Goal: Task Accomplishment & Management: Complete application form

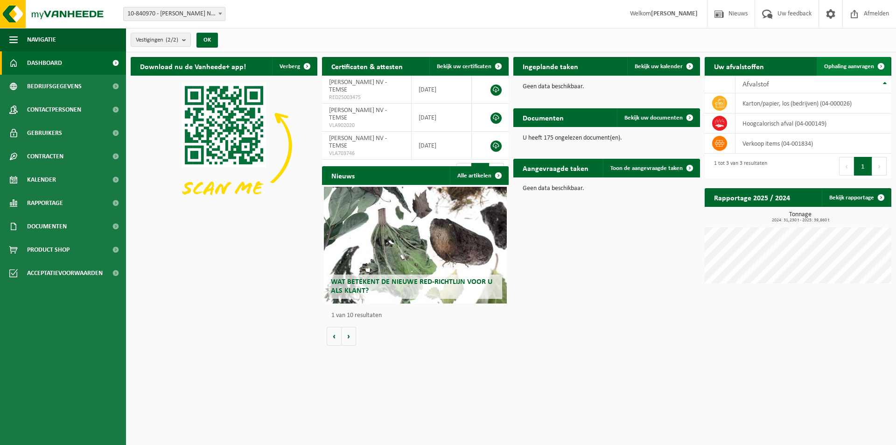
click at [858, 66] on span "Ophaling aanvragen" at bounding box center [849, 66] width 50 height 6
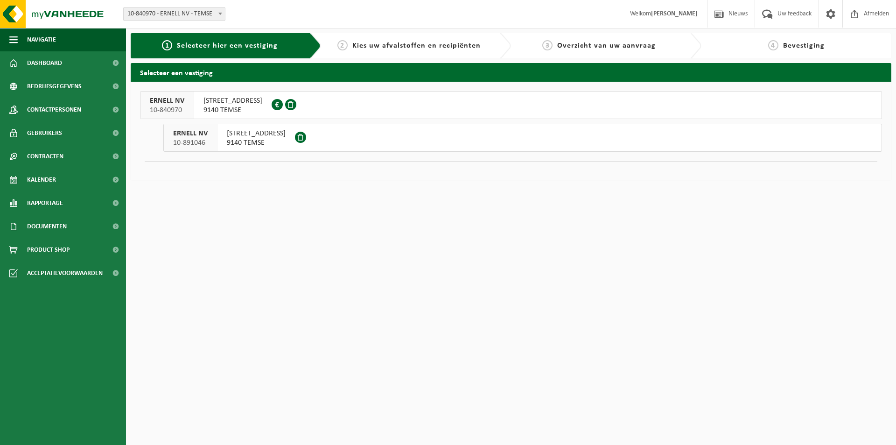
click at [222, 108] on span "9140 TEMSE" at bounding box center [233, 109] width 59 height 9
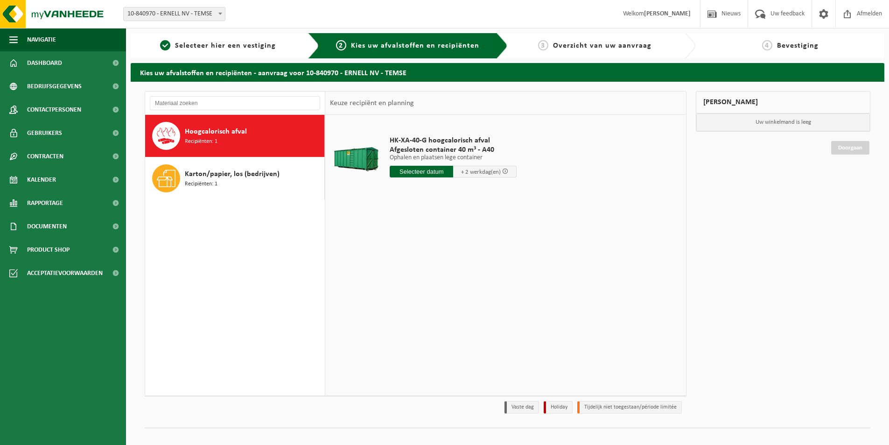
click at [217, 137] on span "Recipiënten: 1" at bounding box center [201, 141] width 33 height 9
click at [440, 171] on input "text" at bounding box center [421, 172] width 63 height 12
click at [498, 195] on icon at bounding box center [495, 192] width 15 height 15
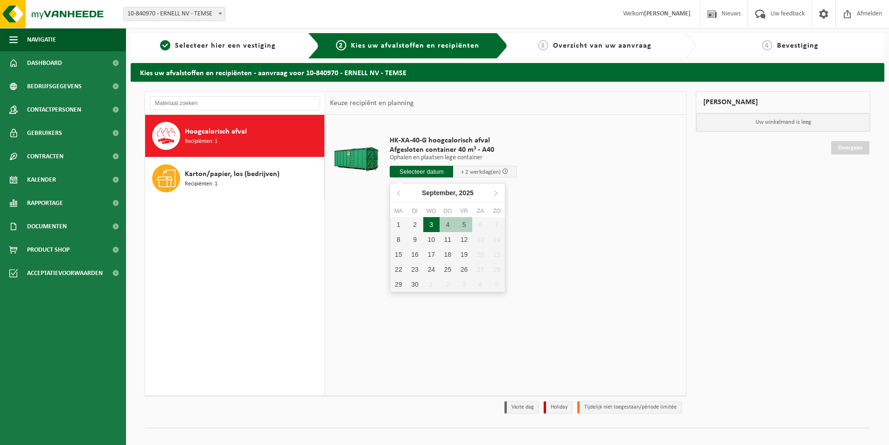
click at [429, 224] on div "3" at bounding box center [431, 224] width 16 height 15
type input "Van 2025-09-03"
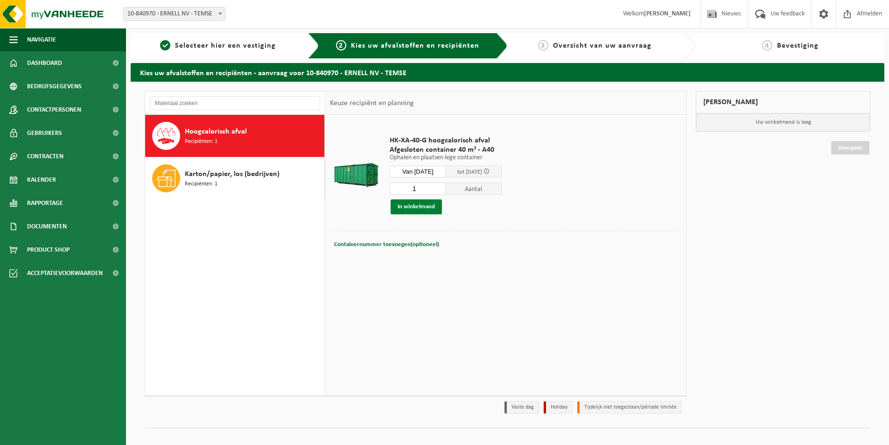
click at [417, 208] on button "In winkelmand" at bounding box center [416, 206] width 51 height 15
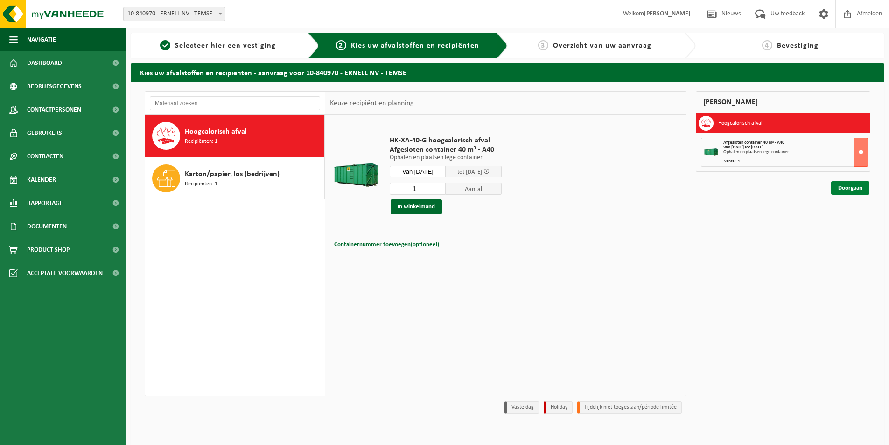
click at [852, 189] on link "Doorgaan" at bounding box center [850, 188] width 38 height 14
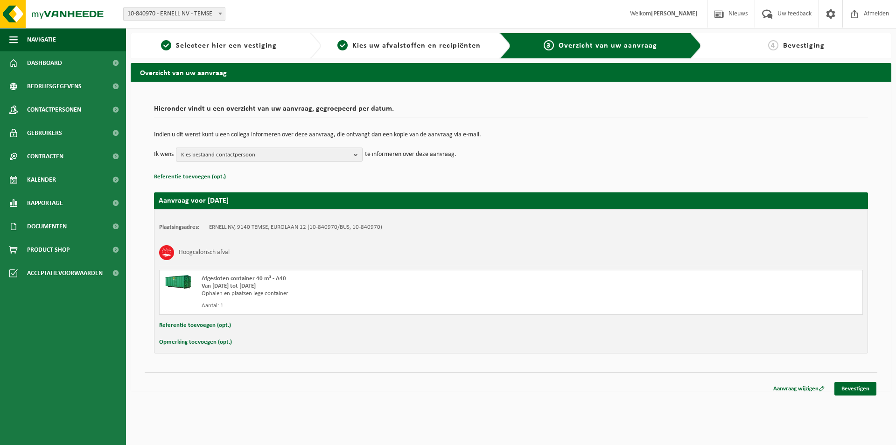
click at [354, 153] on b "button" at bounding box center [358, 154] width 8 height 13
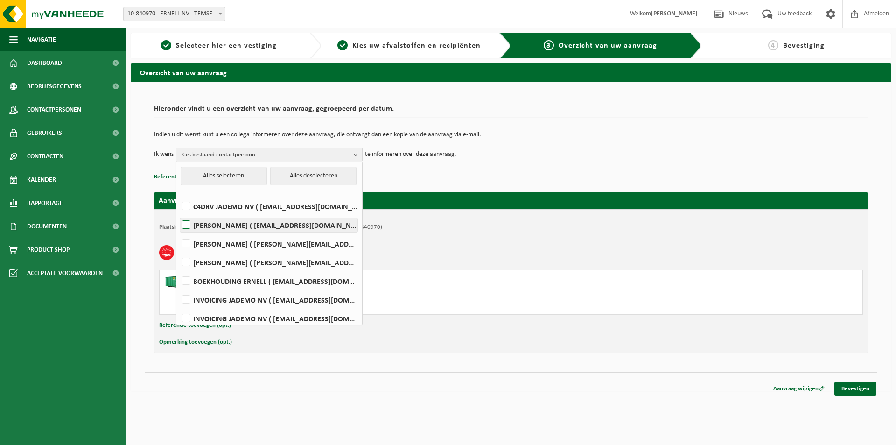
click at [186, 224] on label "Corry De Loor ( corry@ernell.be )" at bounding box center [268, 225] width 177 height 14
click at [179, 213] on input "Corry De Loor ( corry@ernell.be )" at bounding box center [178, 213] width 0 height 0
checkbox input "true"
click at [860, 387] on link "Bevestigen" at bounding box center [856, 389] width 42 height 14
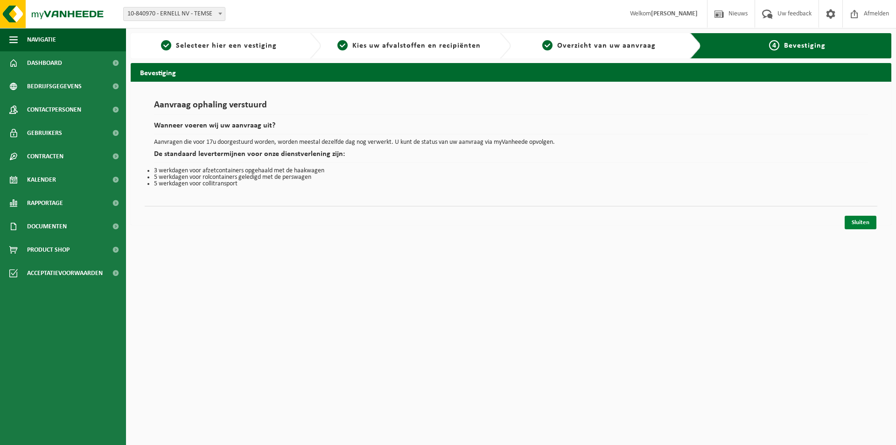
click at [863, 219] on link "Sluiten" at bounding box center [861, 223] width 32 height 14
